Goal: Use online tool/utility: Utilize a website feature to perform a specific function

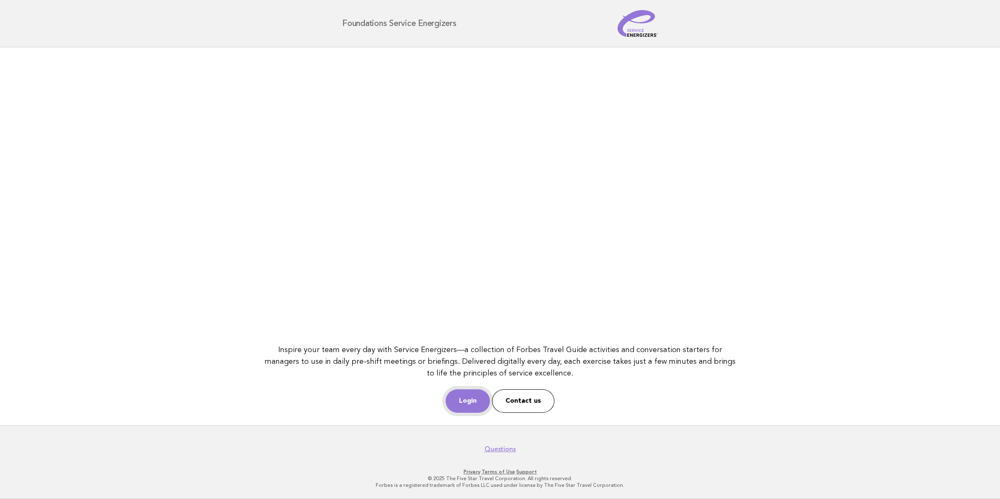
click at [452, 398] on link "Login" at bounding box center [468, 400] width 44 height 23
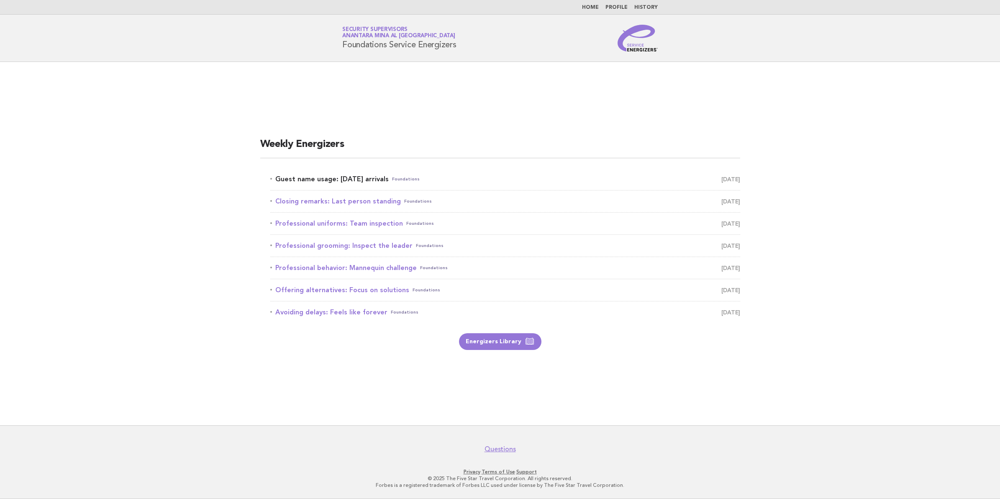
click at [364, 177] on link "Guest name usage: [DATE] arrivals Foundations [DATE]" at bounding box center [505, 179] width 470 height 12
click at [497, 343] on link "Energizers Library" at bounding box center [500, 341] width 82 height 17
click at [329, 174] on link "Guest name usage: [DATE] arrivals Foundations [DATE]" at bounding box center [505, 179] width 470 height 12
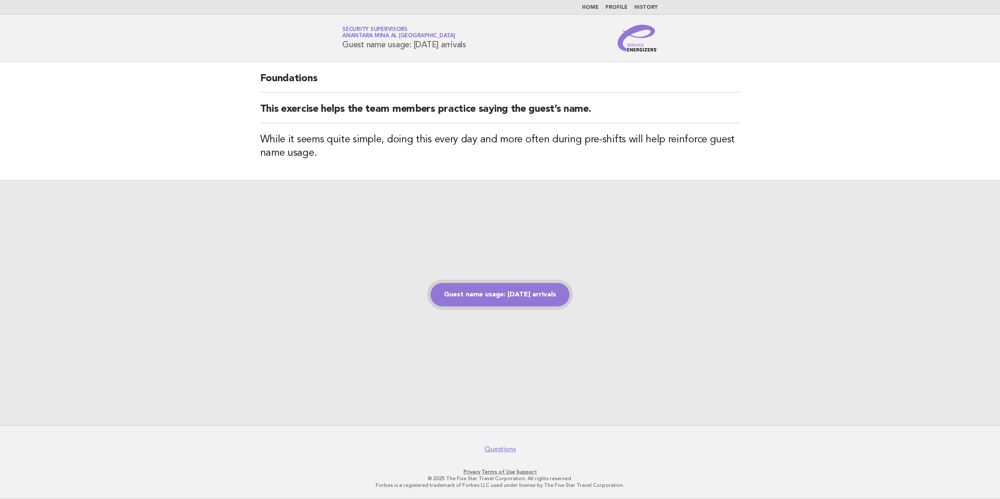
click at [479, 295] on link "Guest name usage: [DATE] arrivals" at bounding box center [500, 294] width 139 height 23
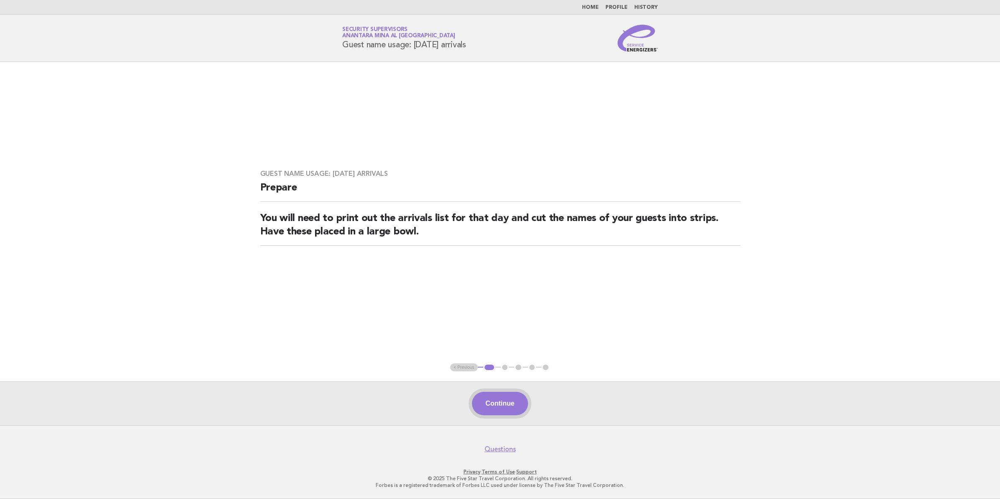
click at [507, 395] on button "Continue" at bounding box center [500, 403] width 56 height 23
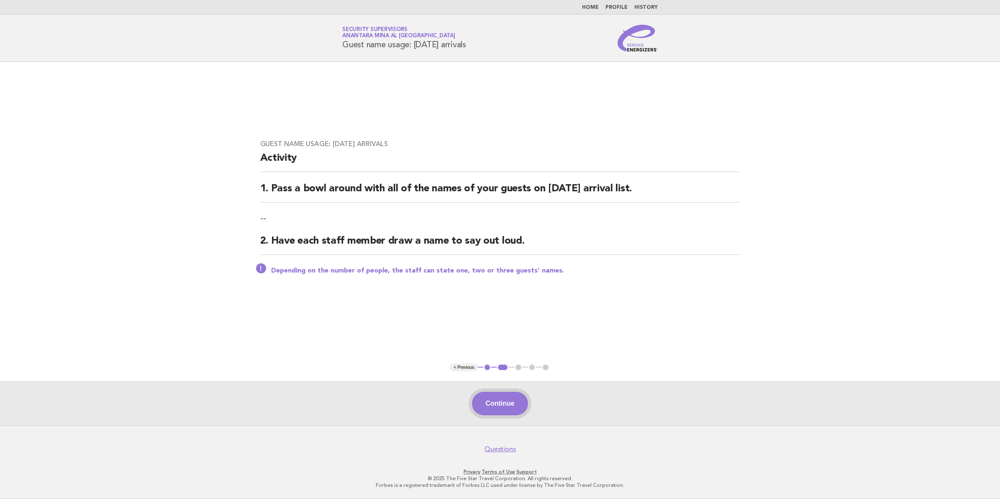
click at [526, 405] on button "Continue" at bounding box center [500, 403] width 56 height 23
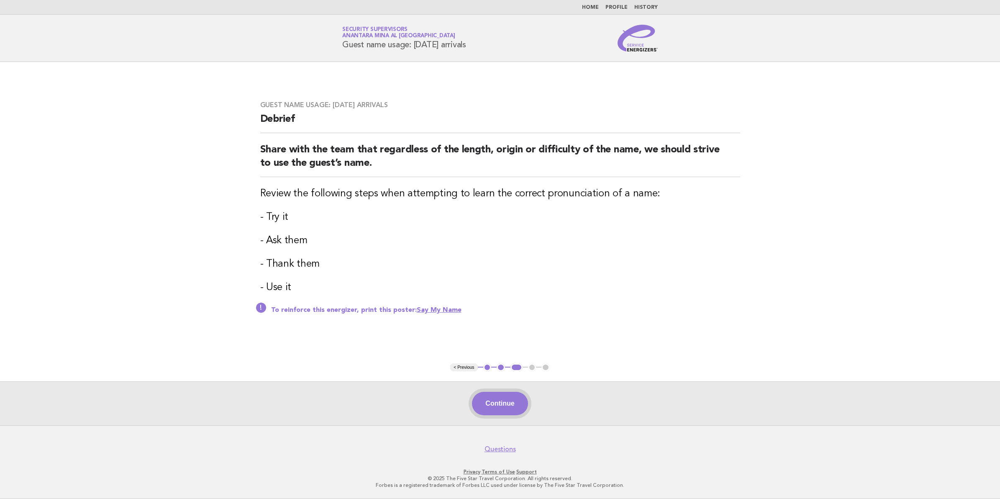
click at [509, 402] on button "Continue" at bounding box center [500, 403] width 56 height 23
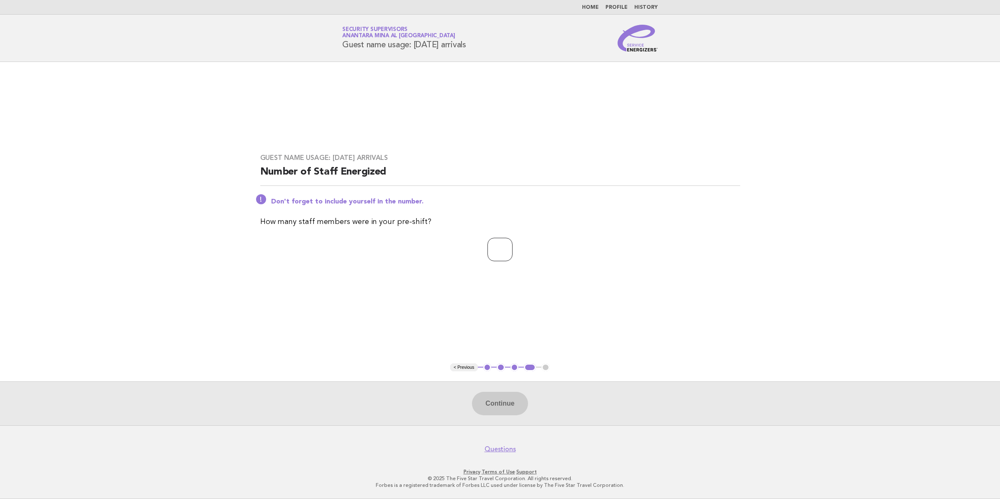
click at [499, 257] on input "number" at bounding box center [499, 249] width 25 height 23
type input "**"
click at [494, 406] on button "Continue" at bounding box center [500, 403] width 56 height 23
